Goal: Navigation & Orientation: Go to known website

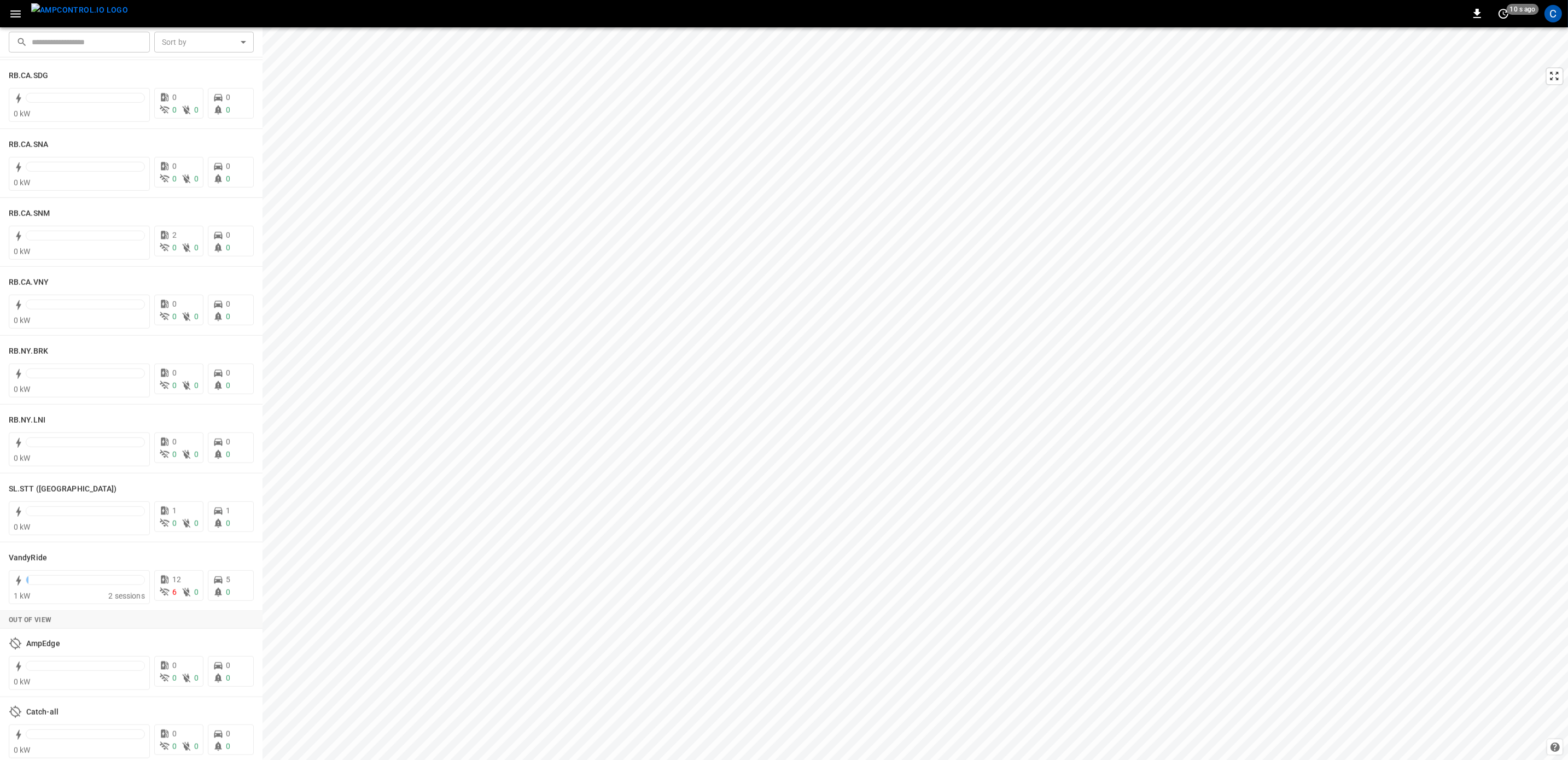
scroll to position [1859, 0]
